Goal: Information Seeking & Learning: Learn about a topic

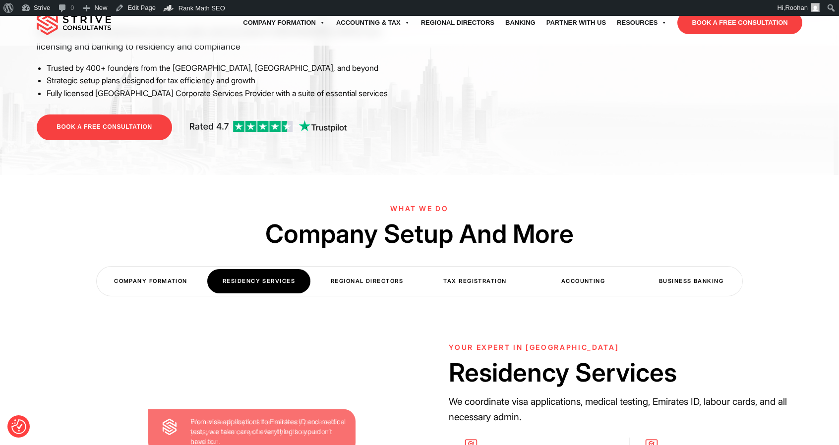
click at [375, 269] on div "Regional Directors" at bounding box center [366, 281] width 103 height 24
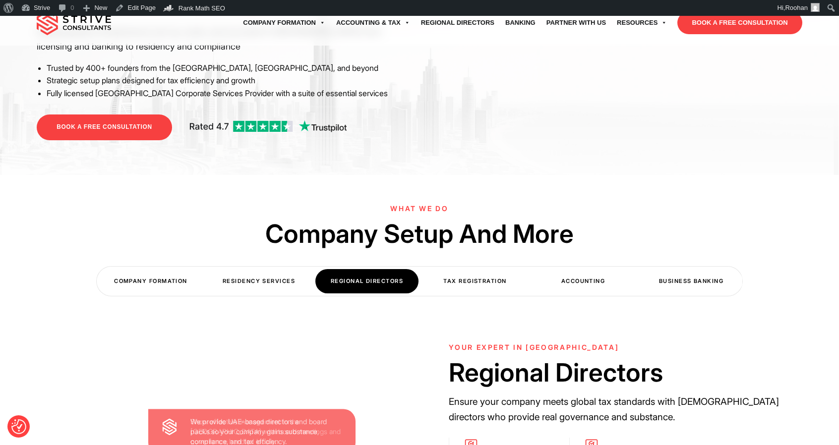
click at [487, 269] on div "Tax Registration" at bounding box center [474, 281] width 103 height 24
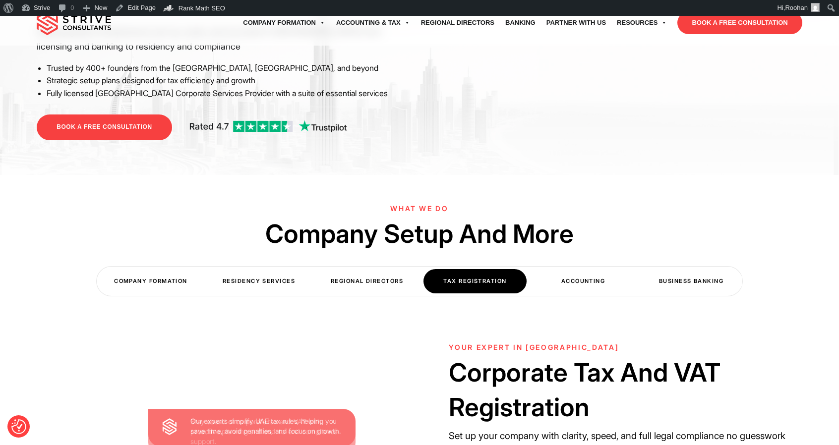
click at [586, 269] on div "Accounting" at bounding box center [583, 281] width 103 height 24
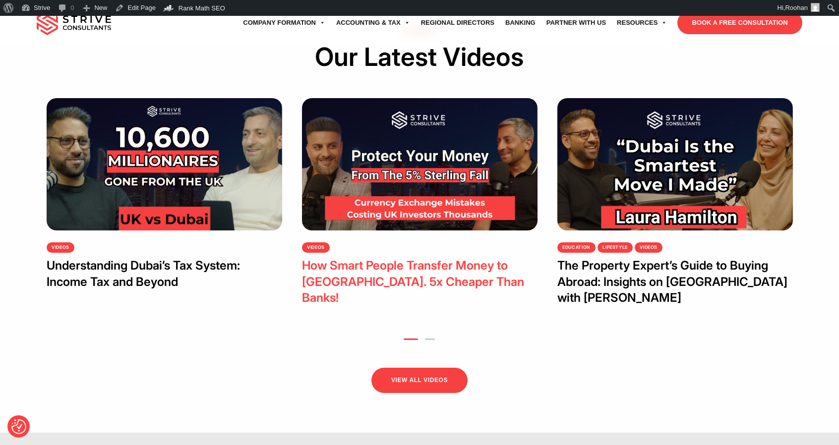
scroll to position [2083, 0]
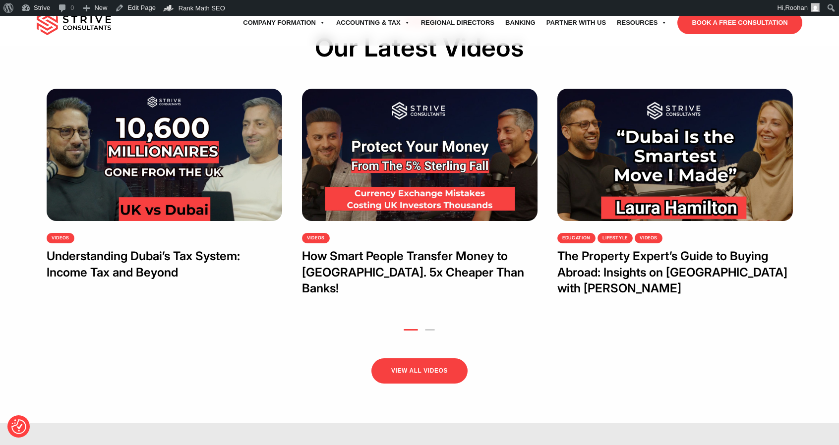
click at [429, 321] on li "2" at bounding box center [429, 327] width 17 height 13
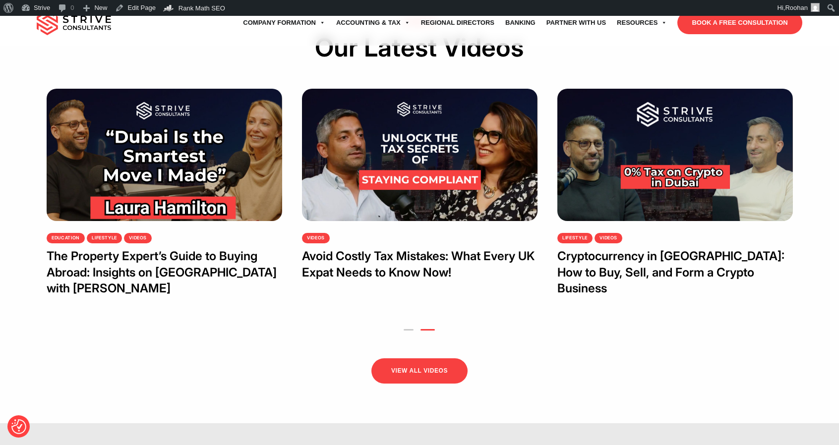
click at [410, 329] on button "1" at bounding box center [409, 329] width 10 height 1
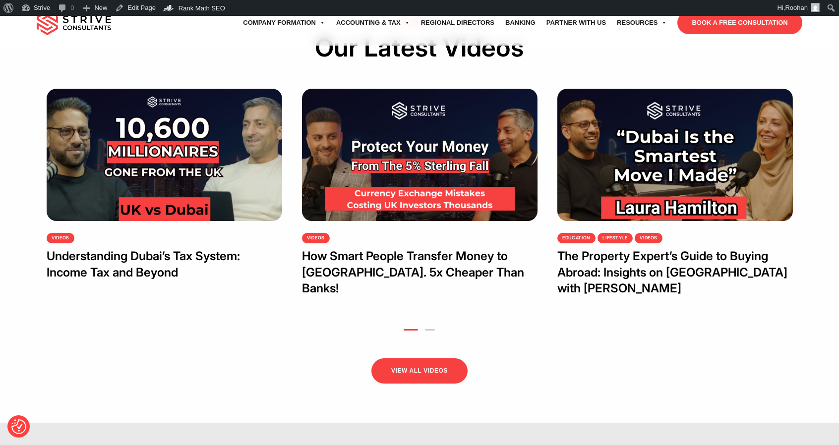
click at [429, 329] on button "2" at bounding box center [430, 329] width 10 height 1
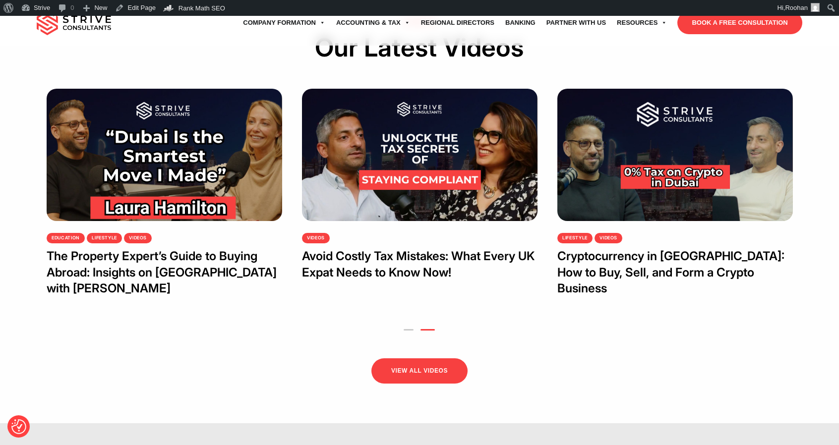
click at [407, 321] on li "1" at bounding box center [408, 327] width 17 height 13
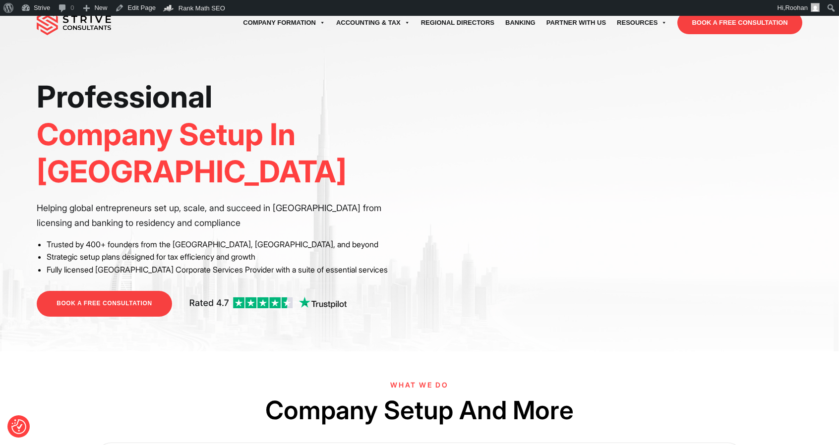
scroll to position [0, 0]
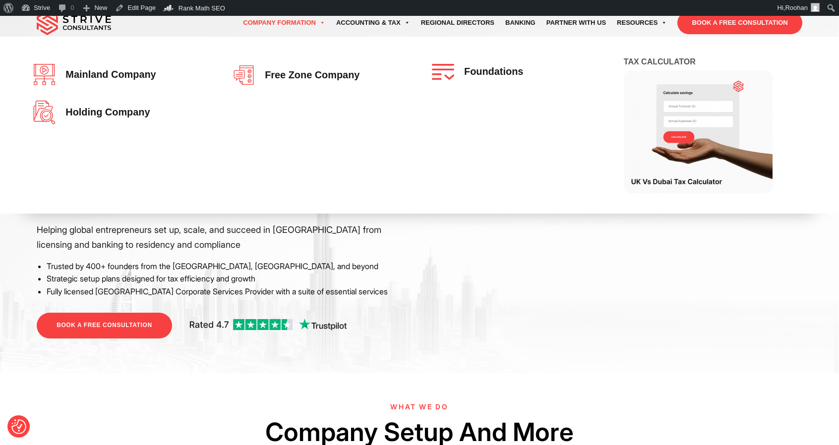
click at [267, 20] on link "Company Formation" at bounding box center [284, 23] width 93 height 28
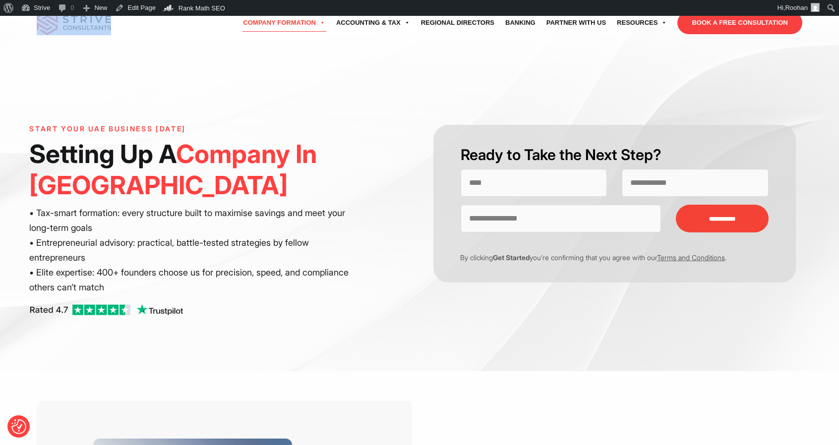
drag, startPoint x: 115, startPoint y: 35, endPoint x: 121, endPoint y: 29, distance: 9.1
click at [121, 29] on div "ENQUIRE Company Formation Mainland company Holding Company Free zone company Fo…" at bounding box center [419, 23] width 780 height 46
click at [177, 38] on div "ENQUIRE Company Formation Mainland company Holding Company Free zone company Fo…" at bounding box center [419, 23] width 780 height 46
